Goal: Task Accomplishment & Management: Complete application form

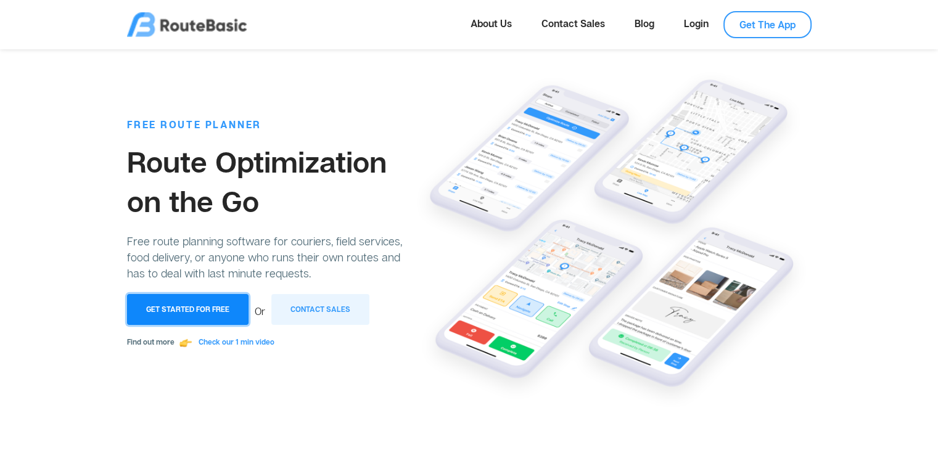
click at [190, 309] on button "Get Started for Free" at bounding box center [187, 309] width 121 height 31
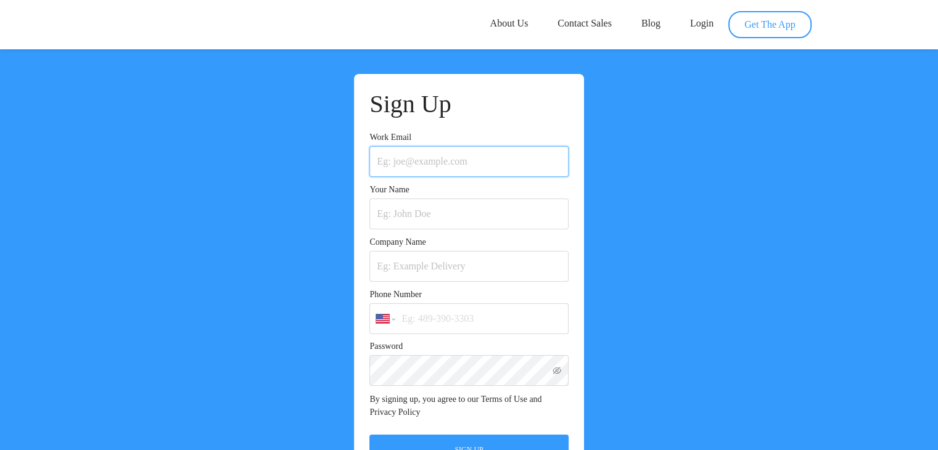
click at [414, 161] on input "Work Email" at bounding box center [468, 161] width 199 height 31
type input "[EMAIL_ADDRESS][DOMAIN_NAME]"
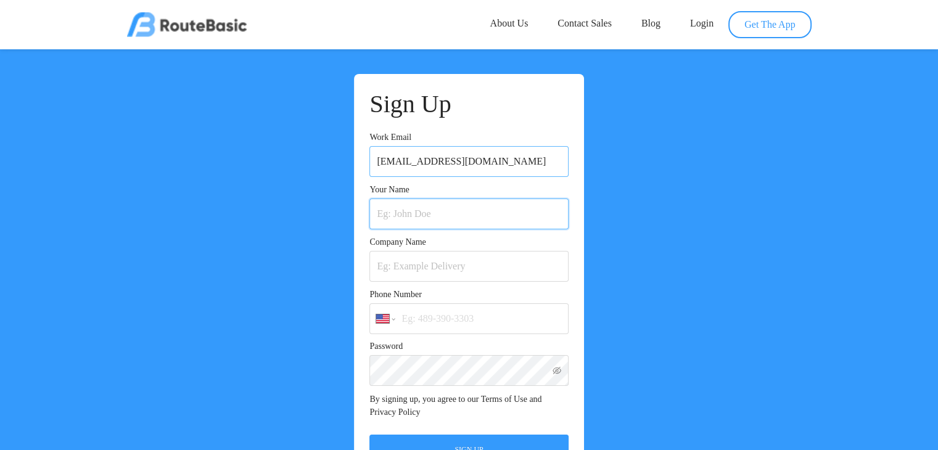
type input "[PERSON_NAME]"
select select "BR"
type input "[PHONE_NUMBER]"
select select "BR"
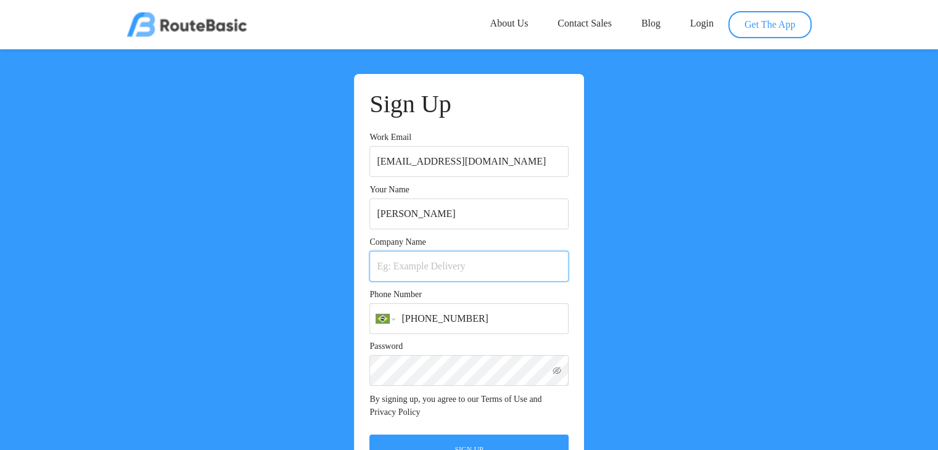
click at [416, 269] on input "Company Name" at bounding box center [468, 266] width 199 height 31
type input "Vetor Assessoria Empresarial"
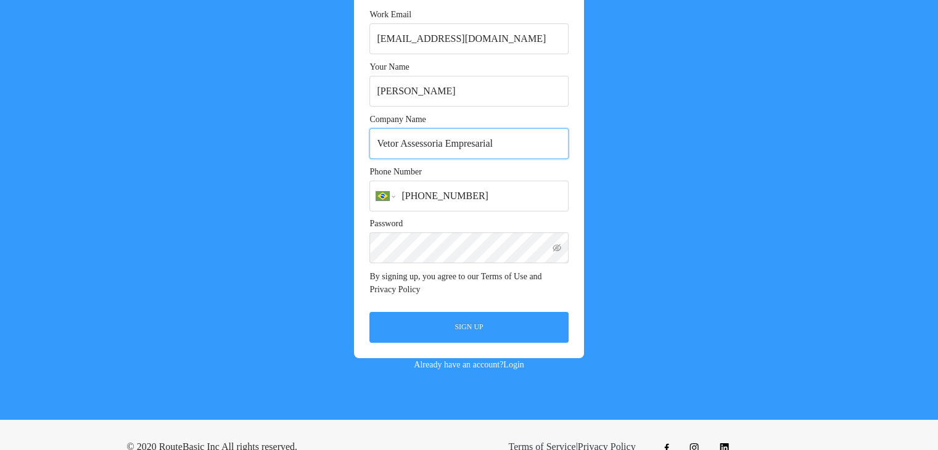
scroll to position [123, 0]
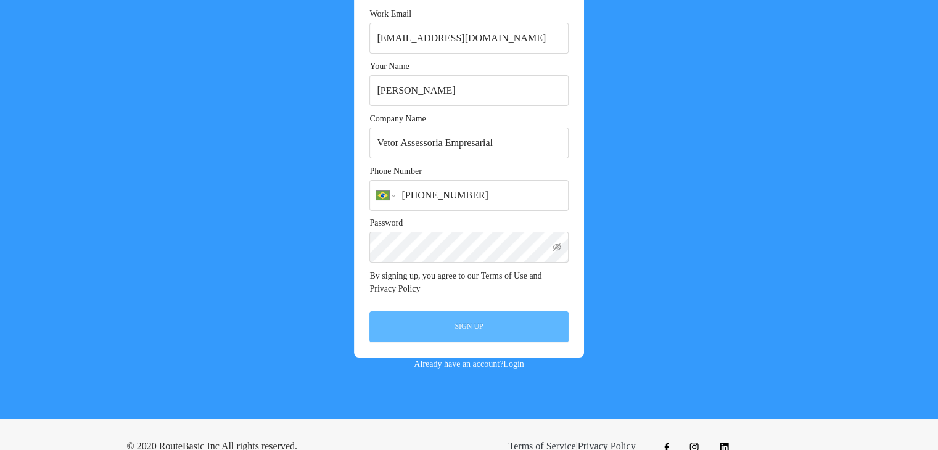
click at [467, 331] on button "Sign Up" at bounding box center [468, 326] width 199 height 31
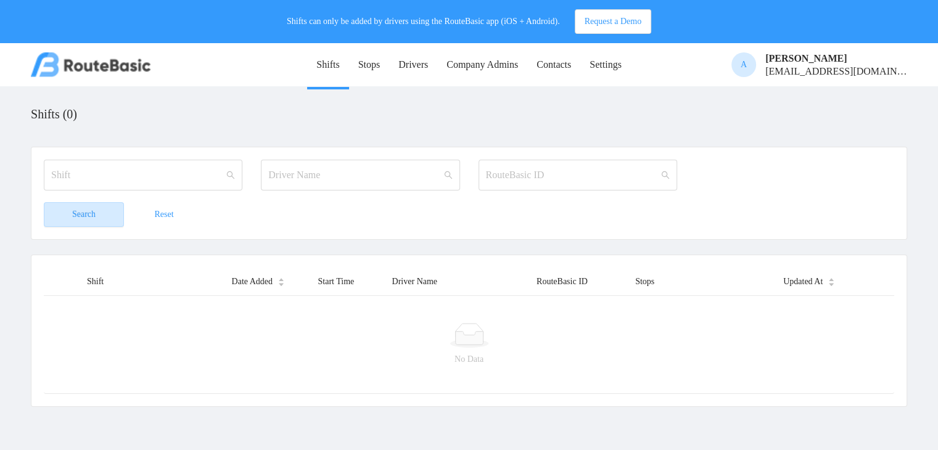
click at [99, 287] on div "Shift" at bounding box center [95, 281] width 17 height 13
click at [91, 311] on div "No Data" at bounding box center [469, 344] width 850 height 99
click at [199, 183] on input "text" at bounding box center [143, 175] width 199 height 31
click at [357, 65] on link "Stops" at bounding box center [369, 65] width 41 height 43
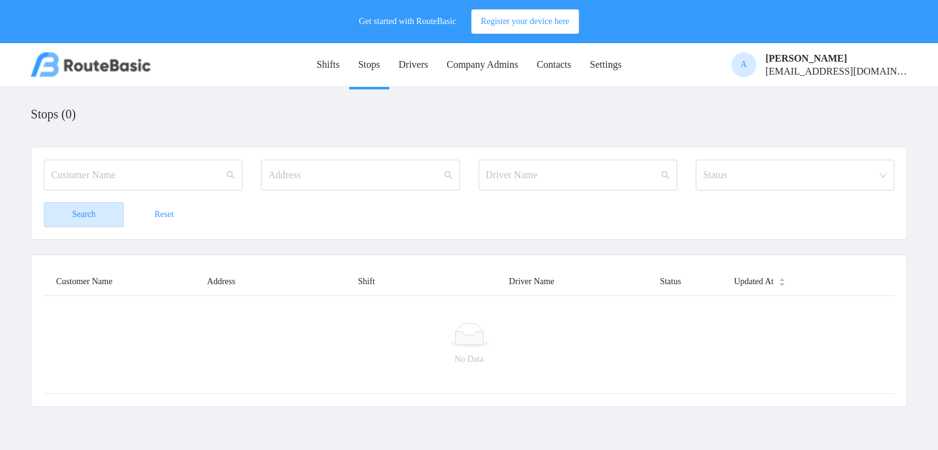
click at [84, 309] on div "No Data" at bounding box center [469, 344] width 850 height 99
click at [215, 304] on div "No Data" at bounding box center [469, 344] width 850 height 99
click at [364, 300] on div "No Data" at bounding box center [469, 344] width 850 height 99
click at [523, 303] on div "No Data" at bounding box center [469, 344] width 850 height 99
click at [651, 300] on div "No Data" at bounding box center [469, 344] width 850 height 99
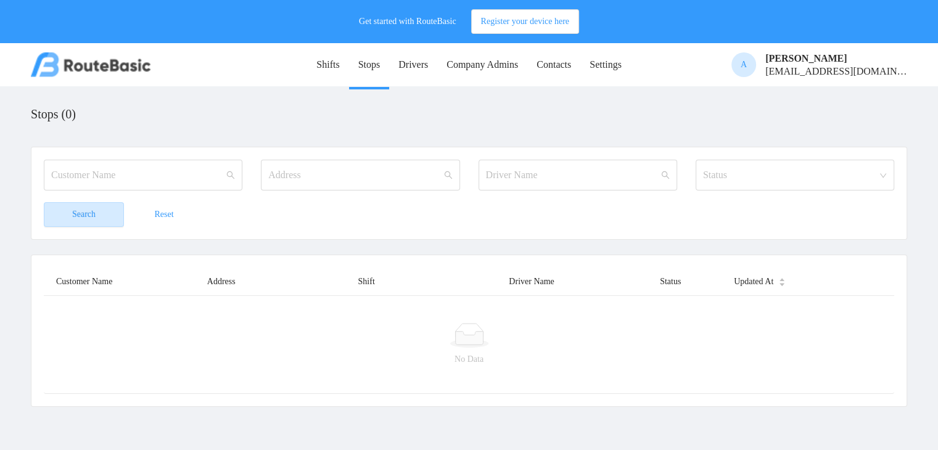
click at [753, 300] on div "No Data" at bounding box center [469, 344] width 850 height 99
click at [406, 65] on link "Drivers" at bounding box center [413, 65] width 48 height 43
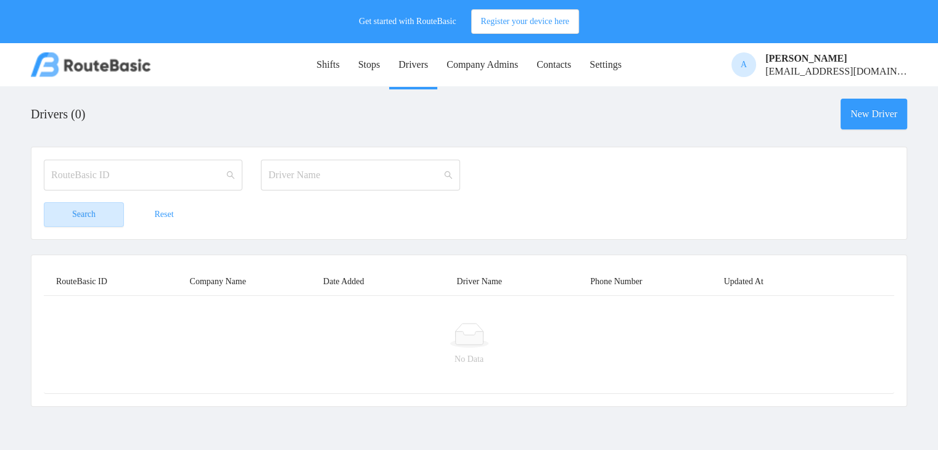
click at [462, 65] on link "Company Admins" at bounding box center [482, 65] width 90 height 43
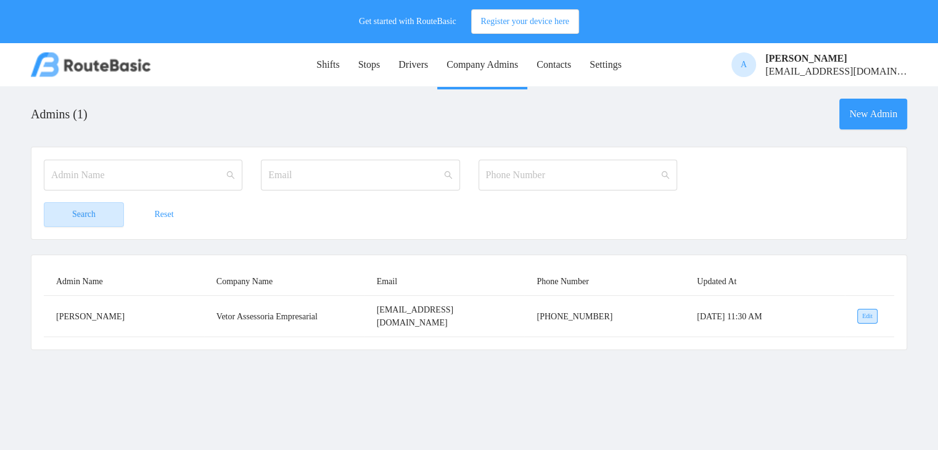
click at [563, 64] on link "Contacts" at bounding box center [553, 65] width 53 height 43
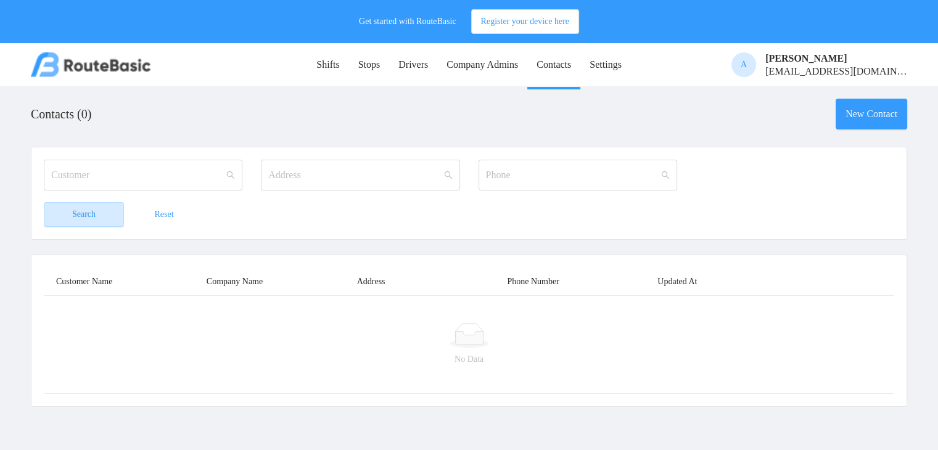
click at [615, 62] on link "Settings" at bounding box center [605, 65] width 51 height 43
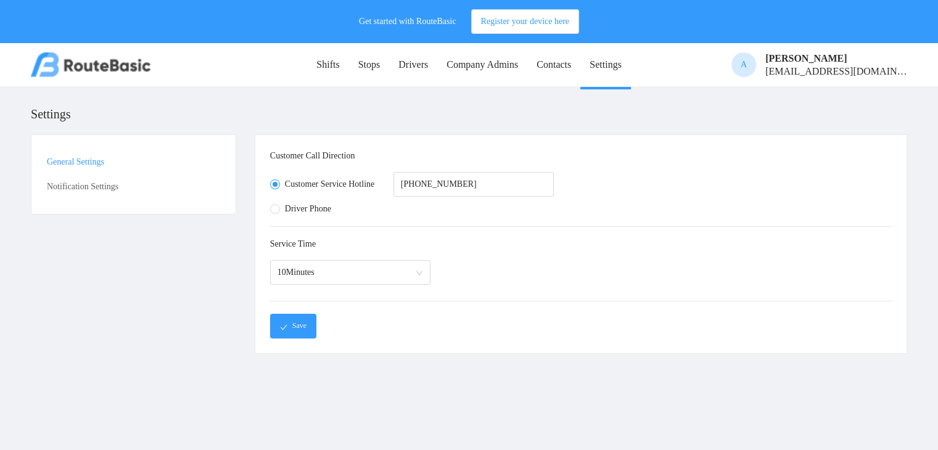
click at [318, 65] on link "Shifts" at bounding box center [327, 65] width 41 height 43
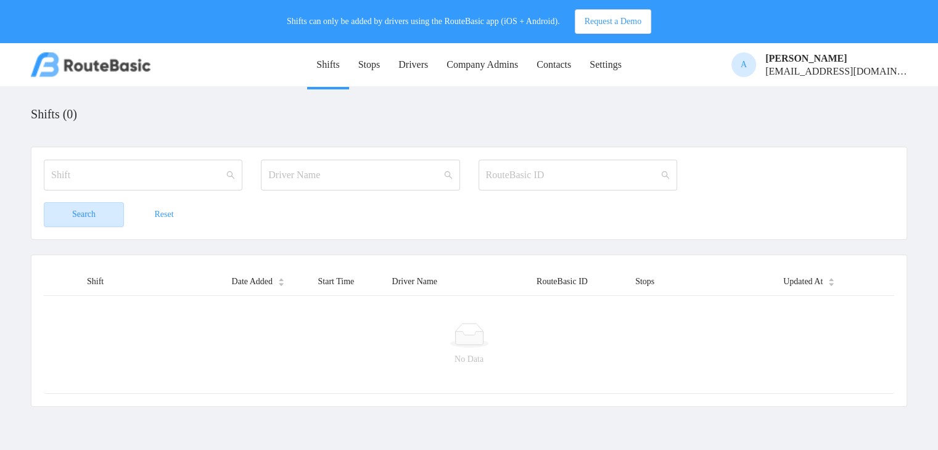
click at [370, 65] on link "Stops" at bounding box center [369, 65] width 41 height 43
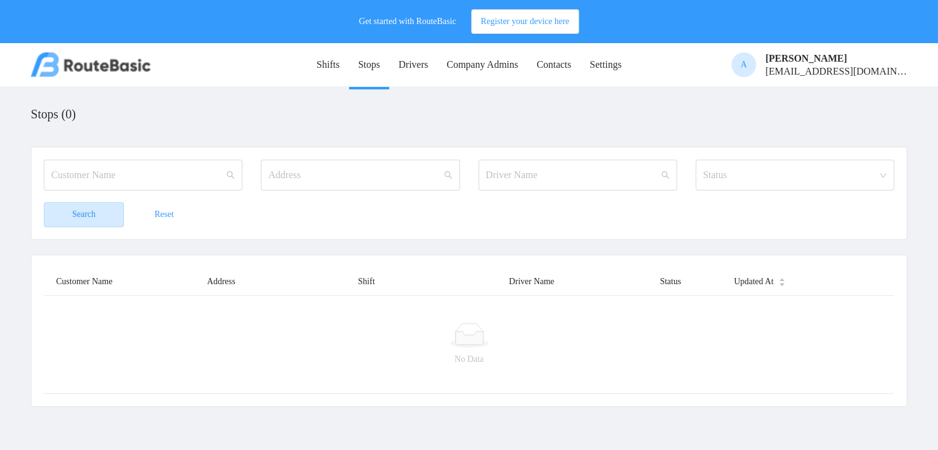
click at [136, 283] on th "Customer Name" at bounding box center [119, 282] width 151 height 28
click at [265, 279] on th "Address" at bounding box center [270, 282] width 151 height 28
click at [385, 277] on th "Shift" at bounding box center [421, 282] width 151 height 28
click at [146, 282] on th "Customer Name" at bounding box center [119, 282] width 151 height 28
click at [81, 174] on input "text" at bounding box center [143, 175] width 199 height 31
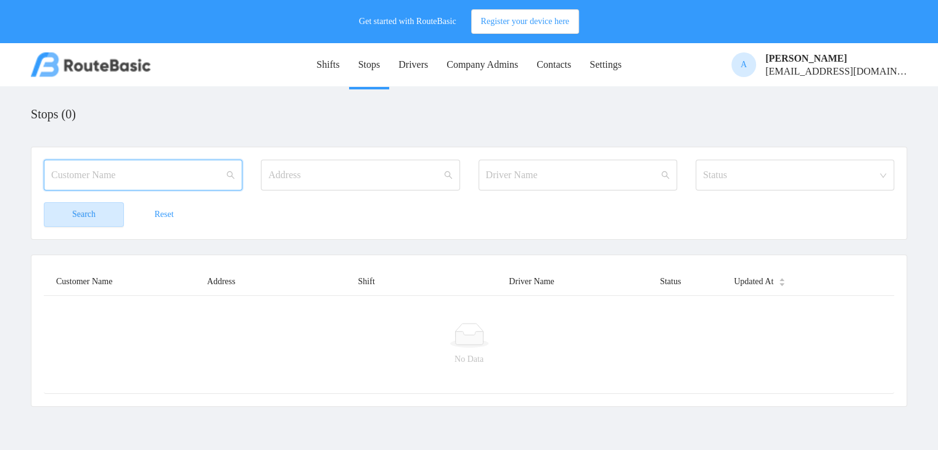
paste input "VIPAGUA CONSTRUTORA E COMERCIO LTDA"
type input "VIPAGUA CONSTRUTORA E COMERCIO LTDA"
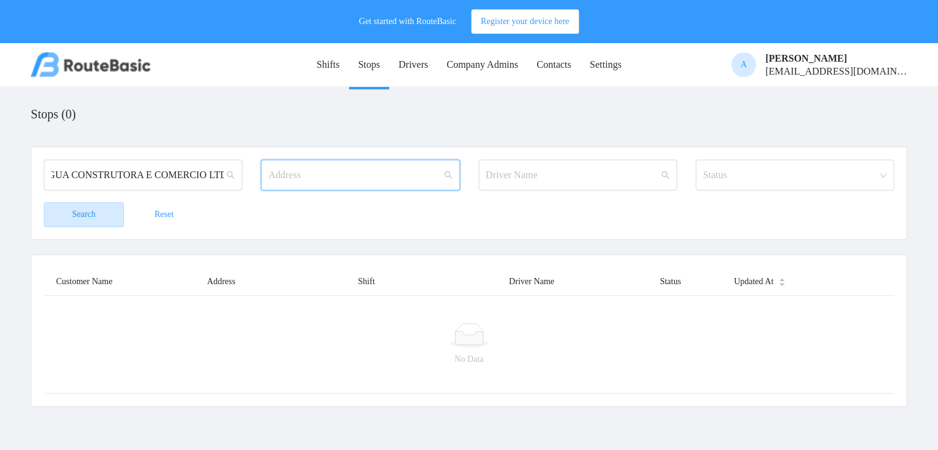
scroll to position [0, 0]
click at [294, 172] on input "text" at bounding box center [360, 175] width 199 height 31
paste input "RUA REGENTE [PERSON_NAME]"
click at [377, 173] on input "RUA REGENTE [PERSON_NAME]" at bounding box center [360, 175] width 199 height 31
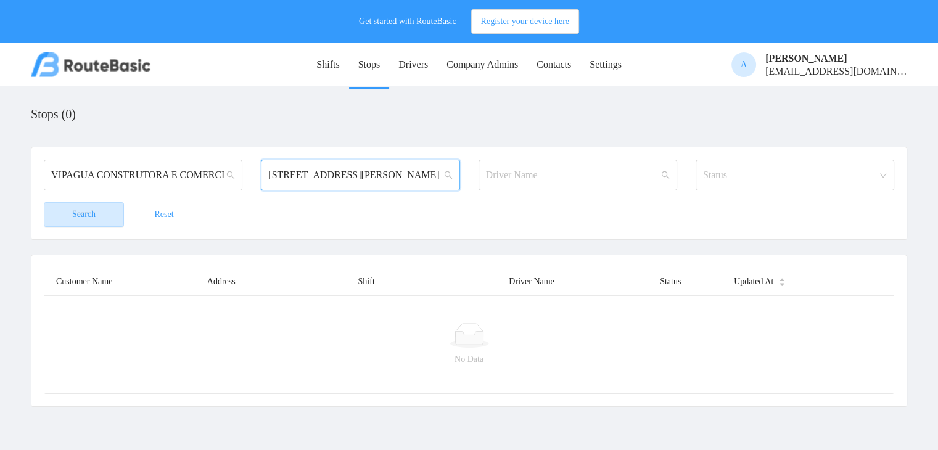
type input "[STREET_ADDRESS][PERSON_NAME]"
click at [742, 172] on div "Status" at bounding box center [788, 175] width 170 height 12
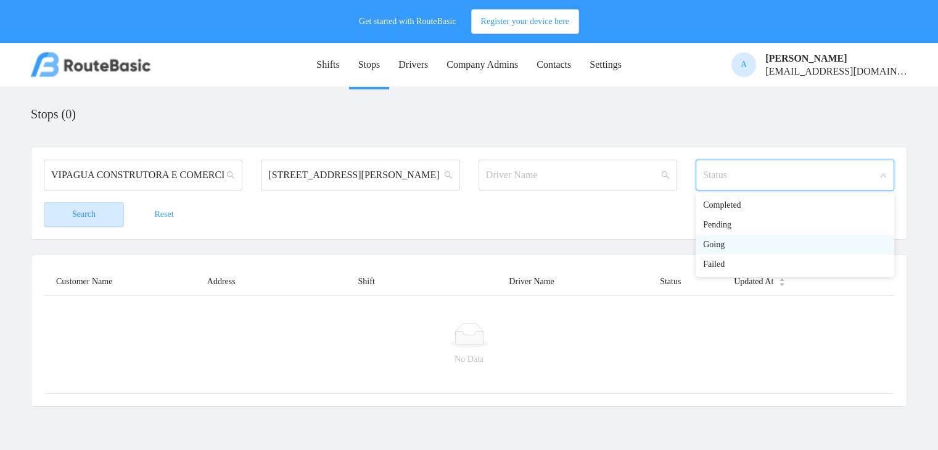
click at [719, 245] on li "Going" at bounding box center [794, 245] width 199 height 20
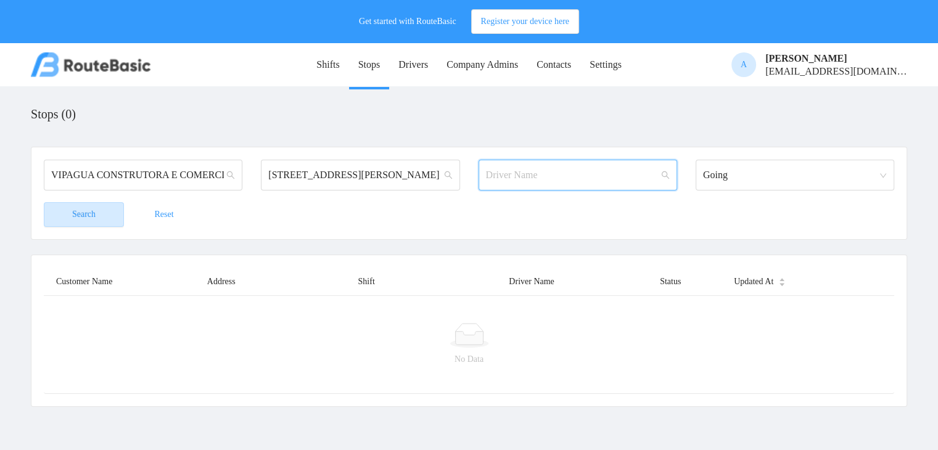
click at [575, 173] on input "text" at bounding box center [577, 175] width 199 height 31
type input "ass"
click at [97, 211] on button "Search" at bounding box center [84, 214] width 80 height 25
click at [44, 202] on button "Search" at bounding box center [84, 214] width 80 height 25
click at [165, 217] on button "Reset" at bounding box center [164, 214] width 80 height 25
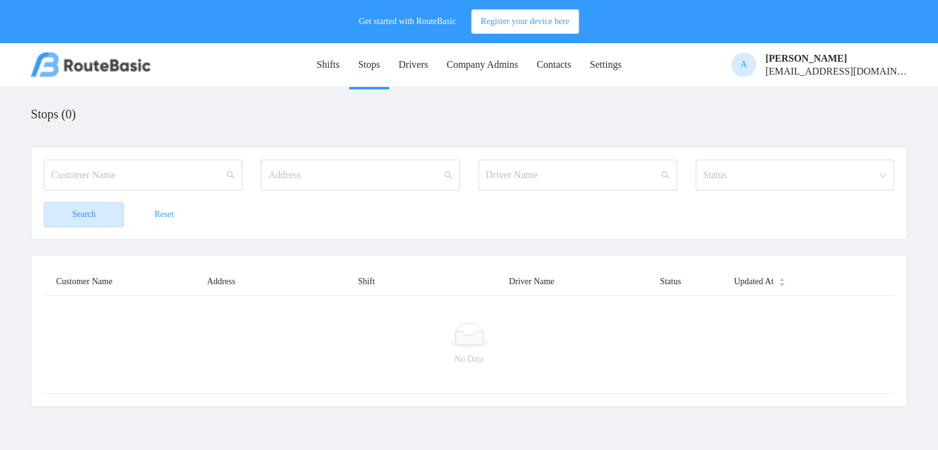
click at [91, 218] on button "Search" at bounding box center [84, 214] width 80 height 25
click at [163, 174] on input "text" at bounding box center [143, 175] width 199 height 31
type input "VIPAGUA CONSTRUTORA E COMERCIO LTDA"
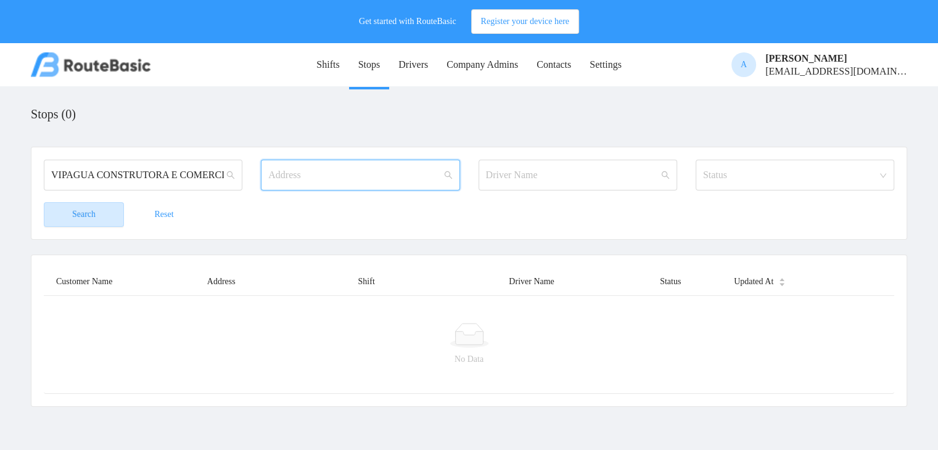
click at [308, 181] on input "text" at bounding box center [360, 175] width 199 height 31
type input "[STREET_ADDRESS][PERSON_NAME]"
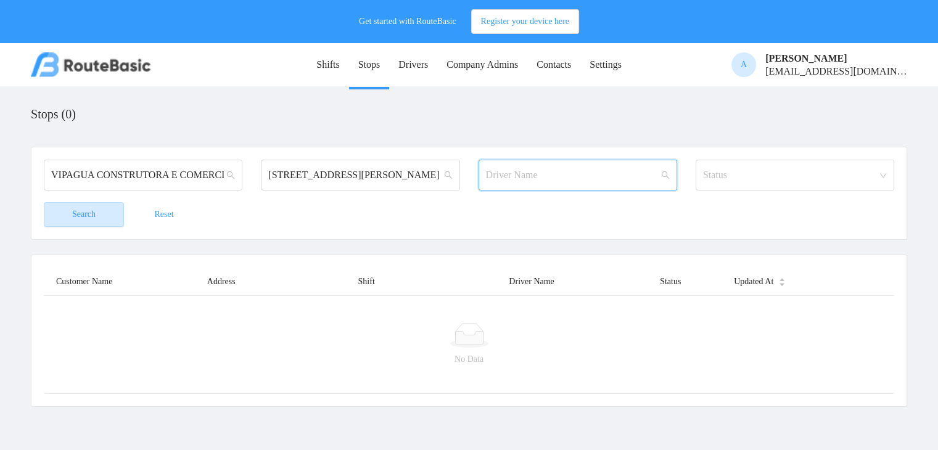
click at [493, 174] on input "text" at bounding box center [577, 175] width 199 height 31
type input "ass"
click at [760, 170] on div "Status" at bounding box center [788, 175] width 170 height 12
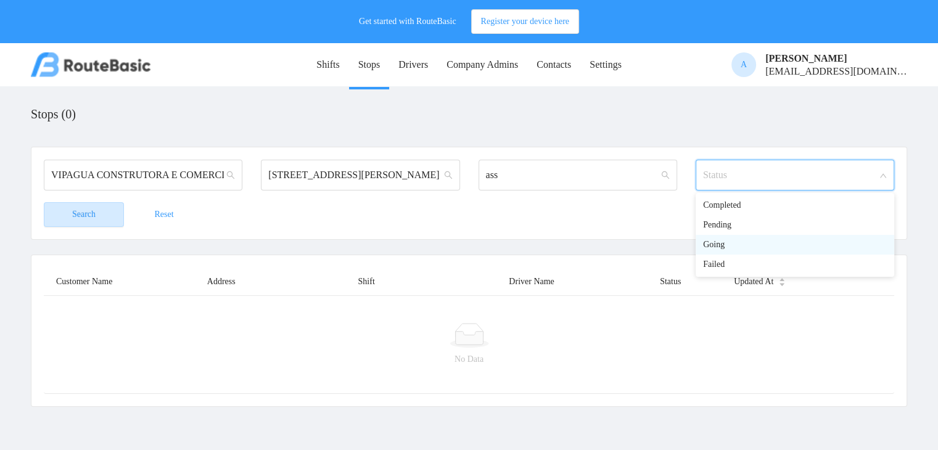
click at [718, 245] on li "Going" at bounding box center [794, 245] width 199 height 20
click at [99, 211] on button "Search" at bounding box center [84, 214] width 80 height 25
